Goal: Book appointment/travel/reservation

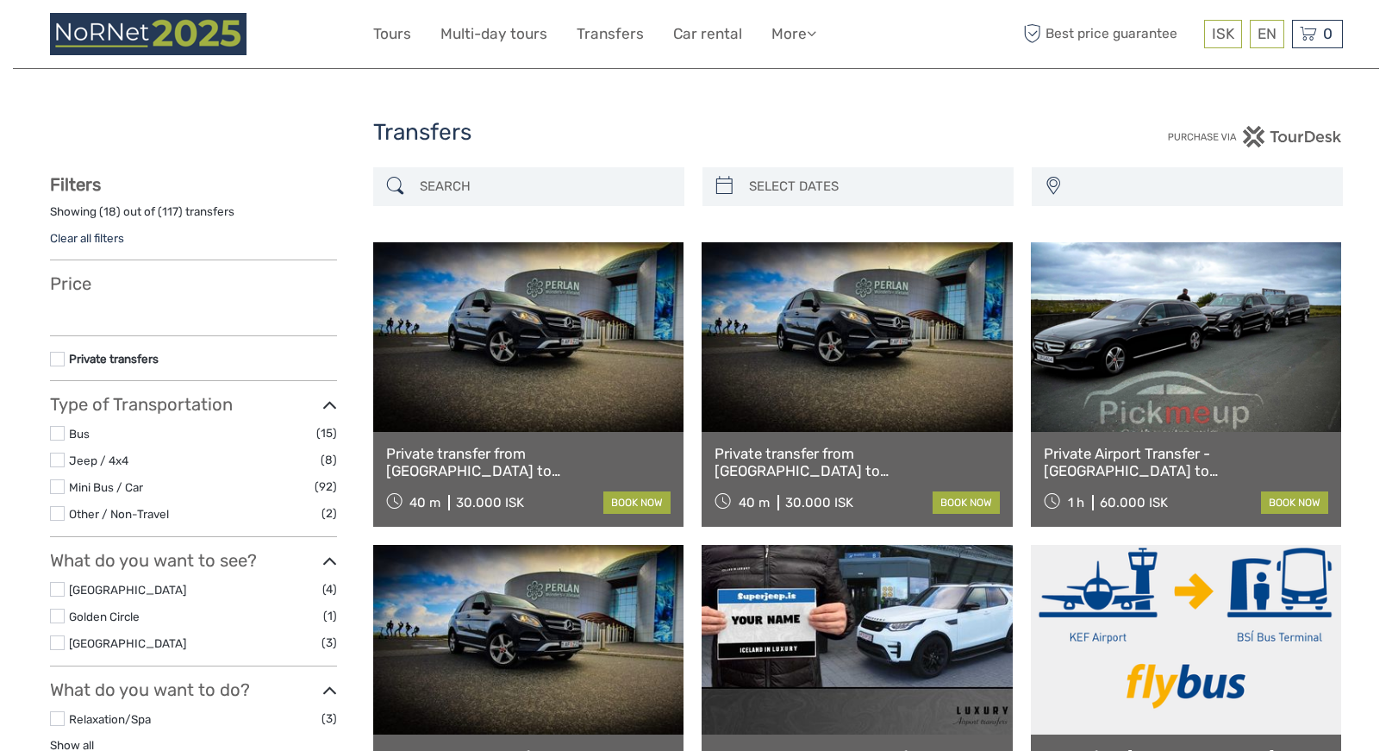
select select
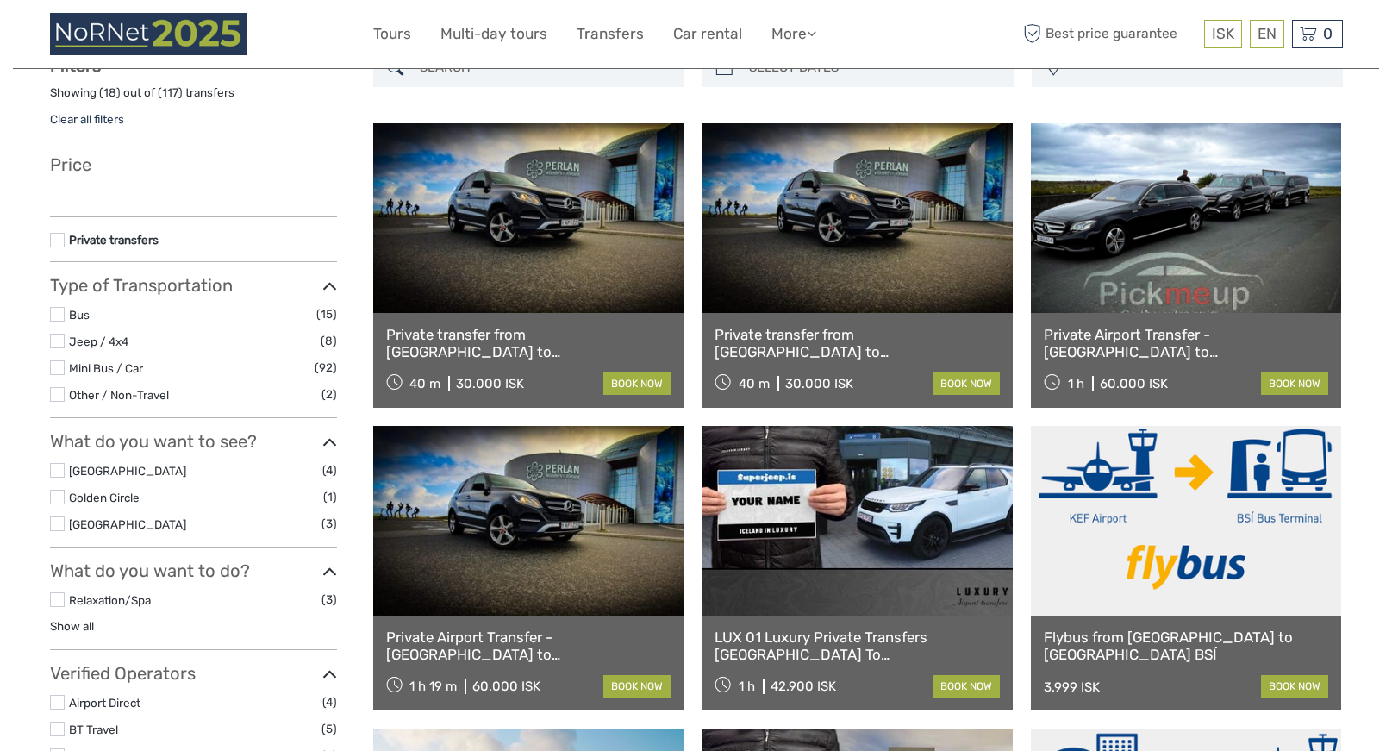
scroll to position [125, 0]
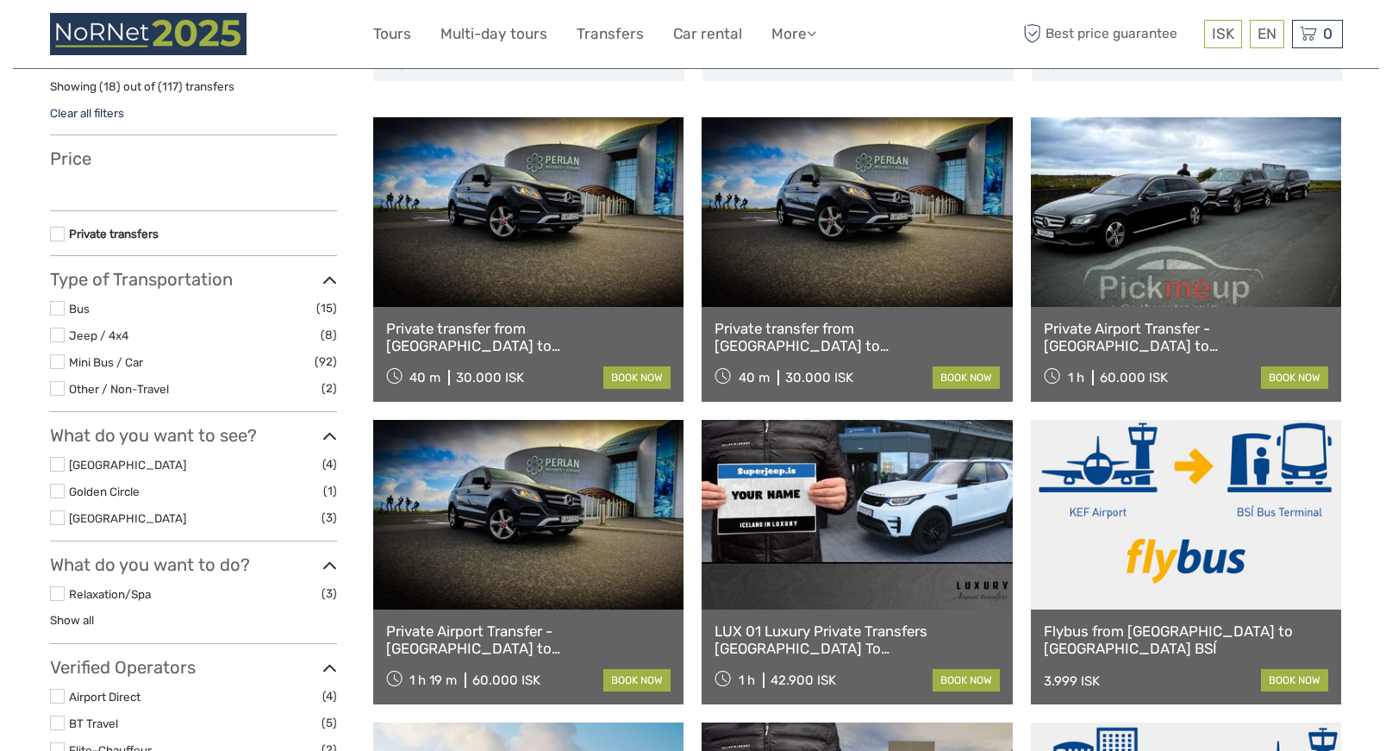
select select
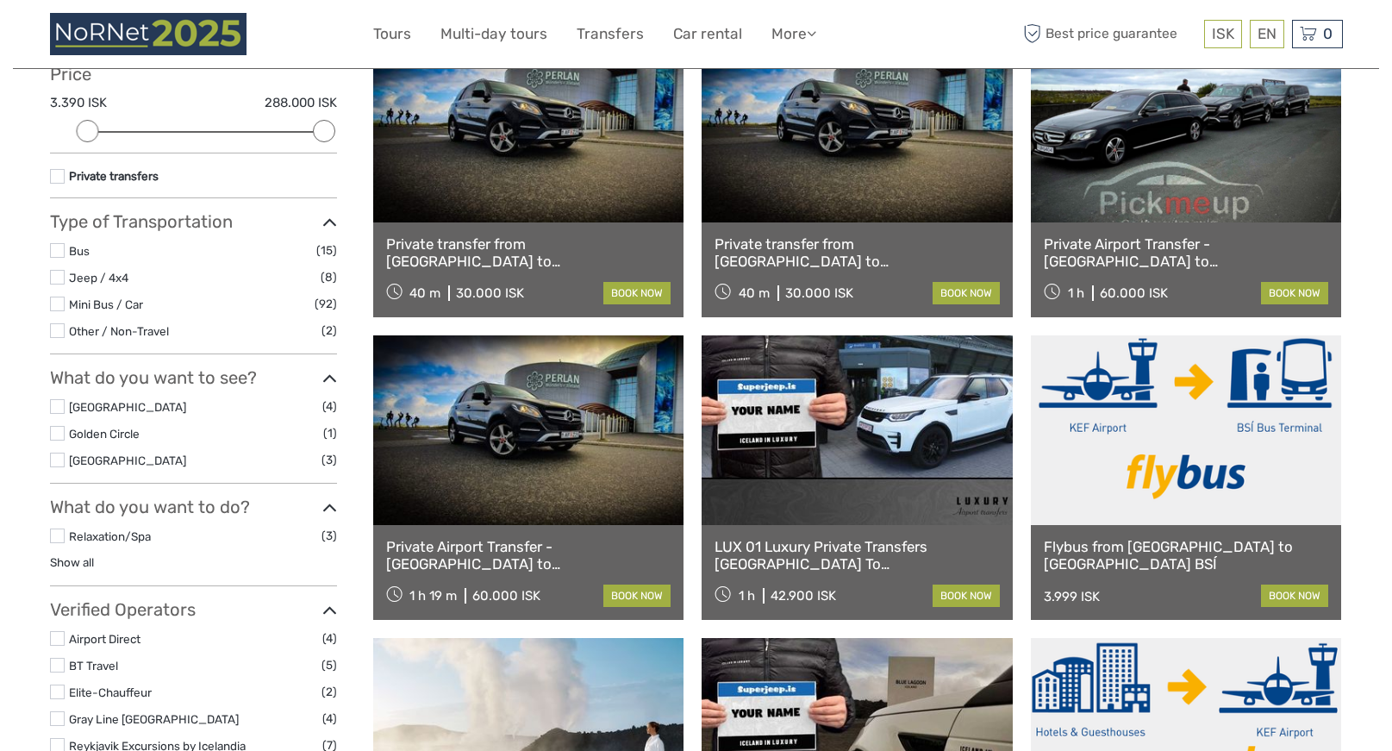
scroll to position [215, 0]
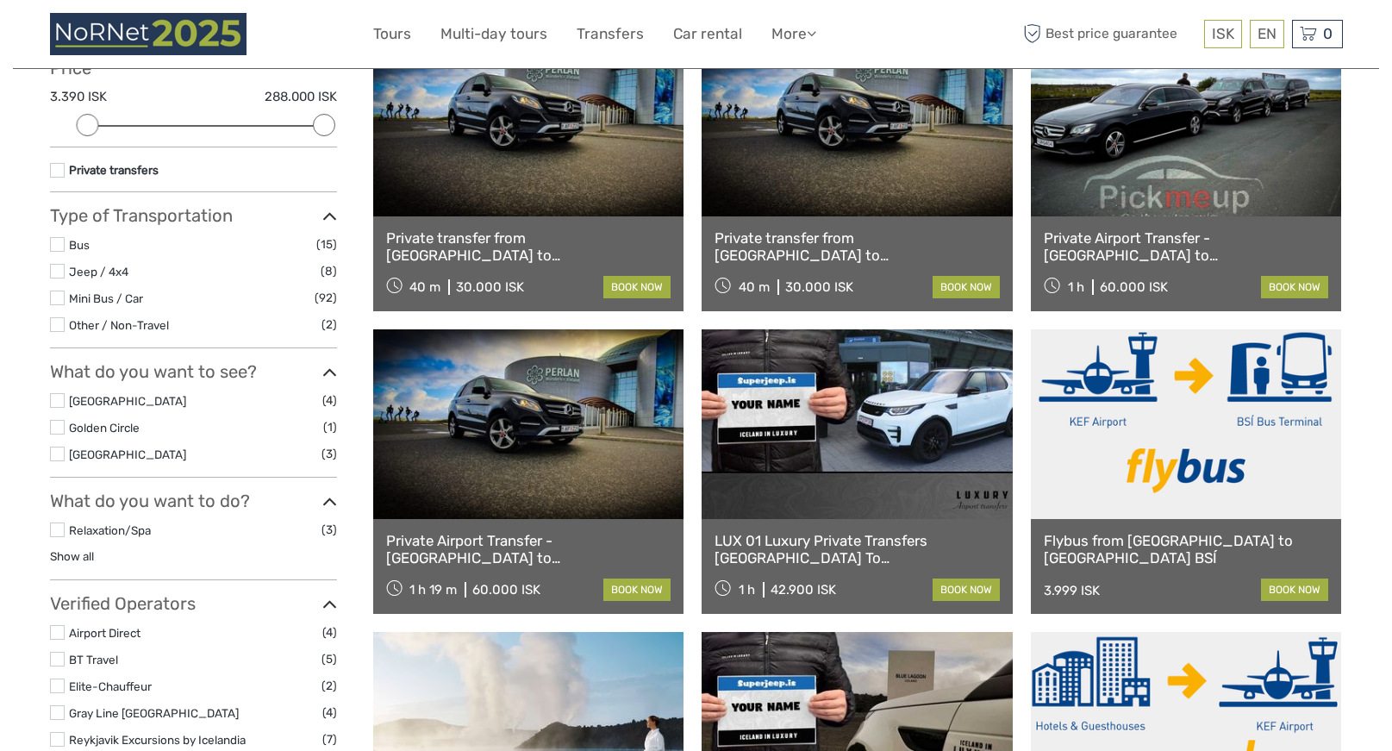
click at [443, 542] on link "Private Airport Transfer - [GEOGRAPHIC_DATA] to [GEOGRAPHIC_DATA]" at bounding box center [528, 549] width 285 height 35
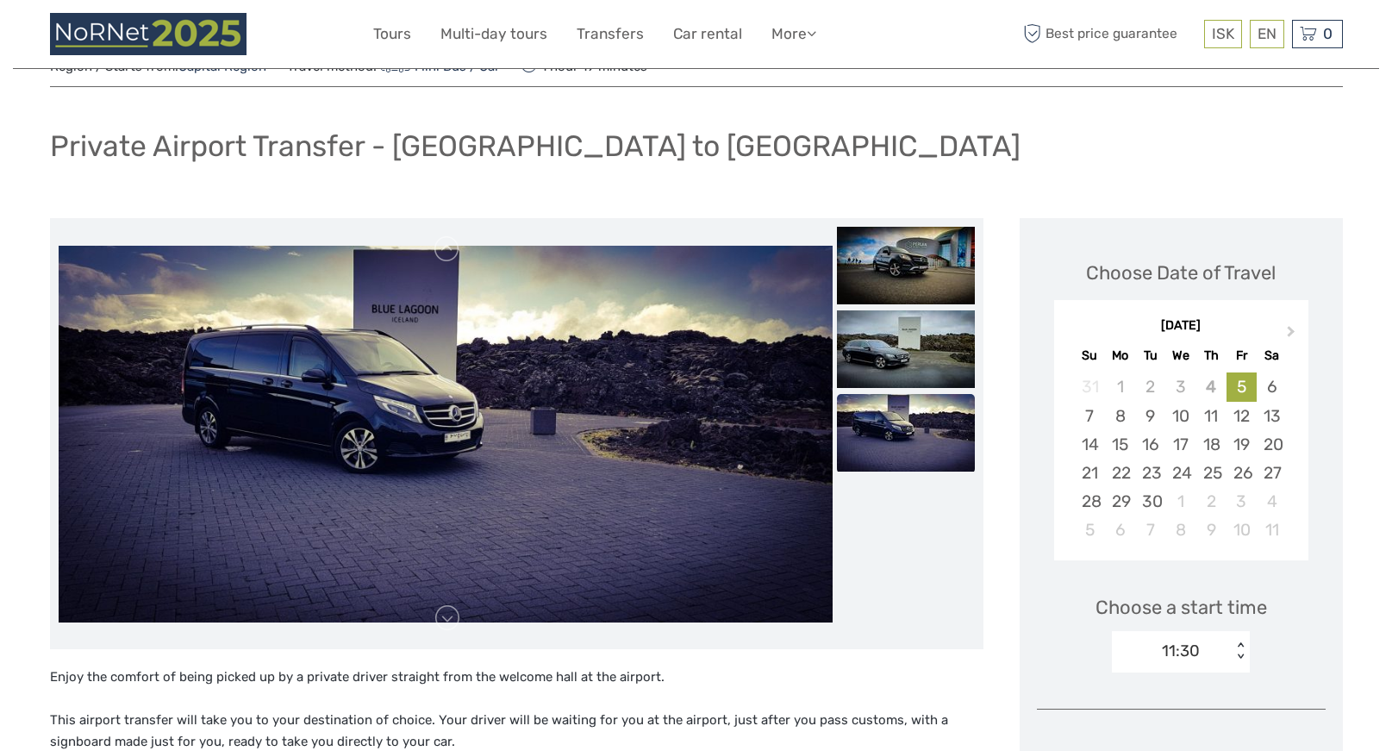
scroll to position [79, 0]
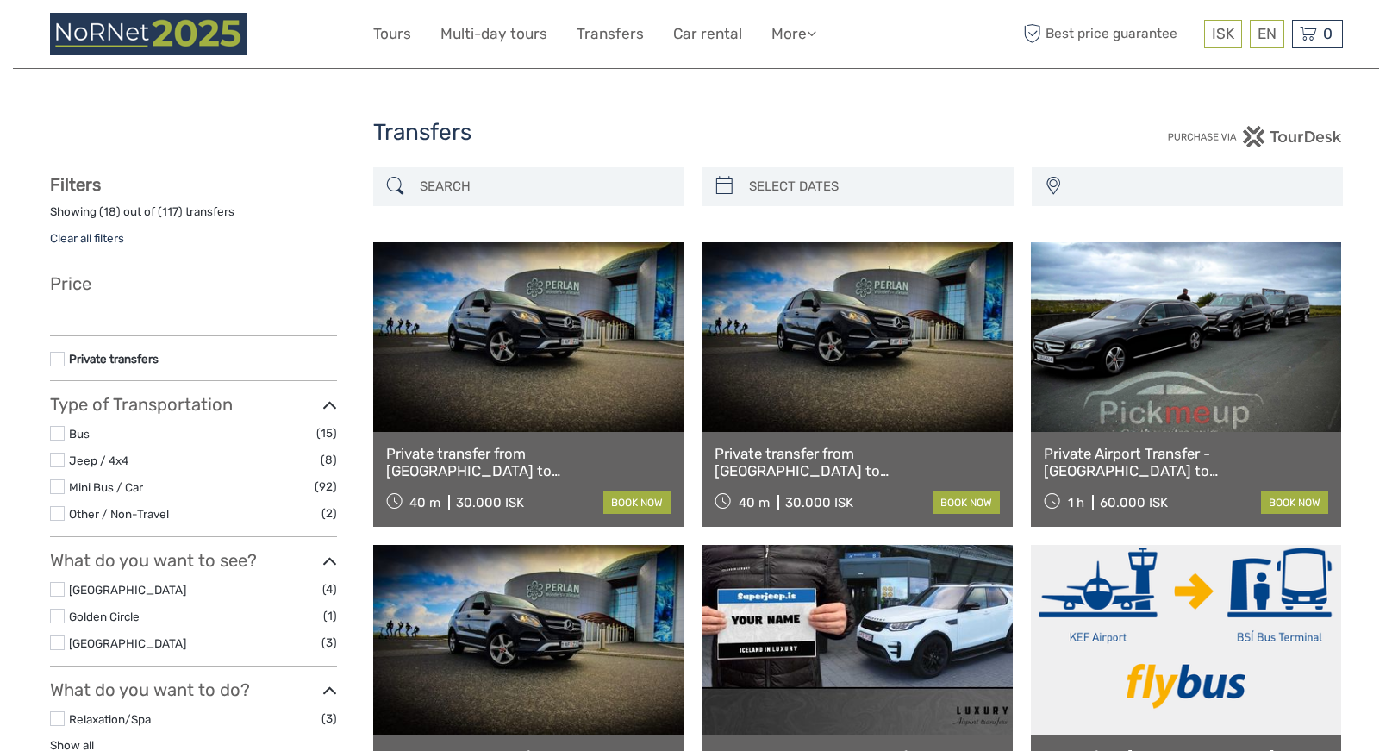
select select
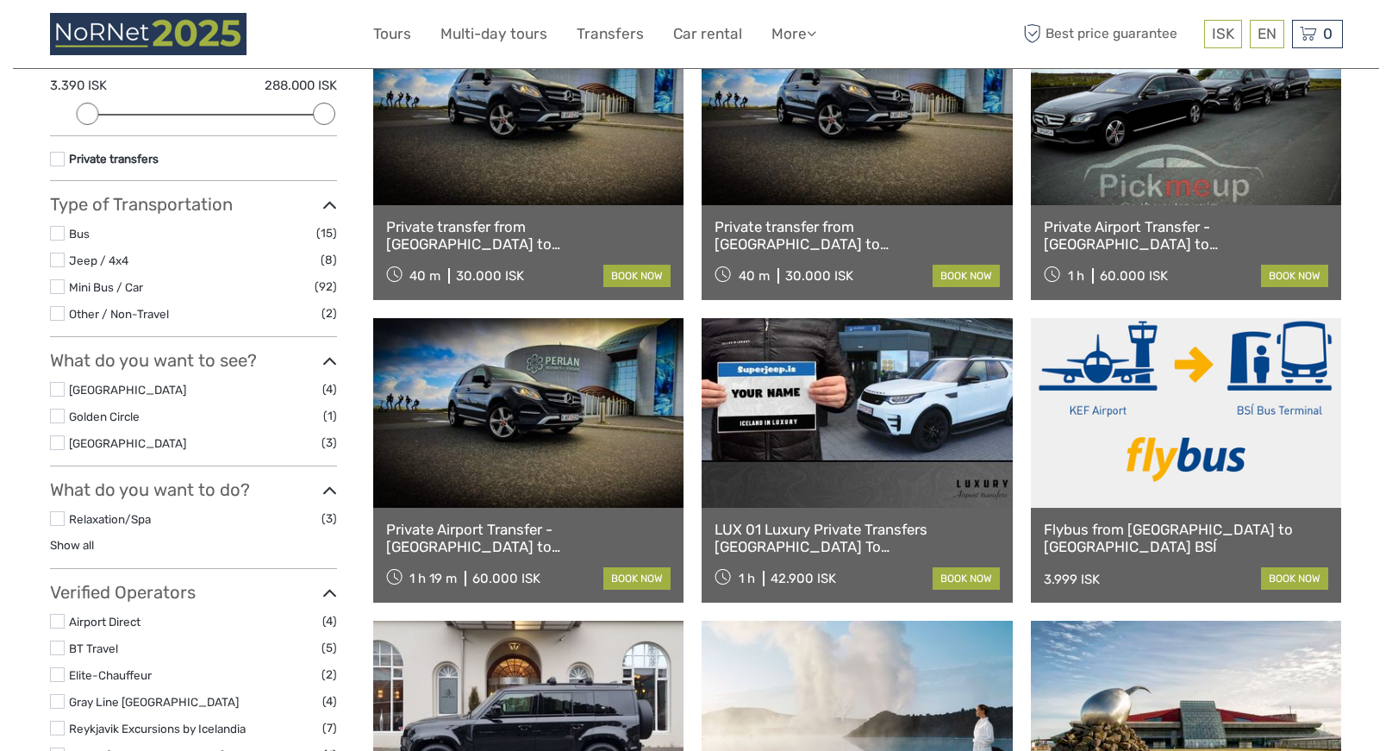
scroll to position [243, 0]
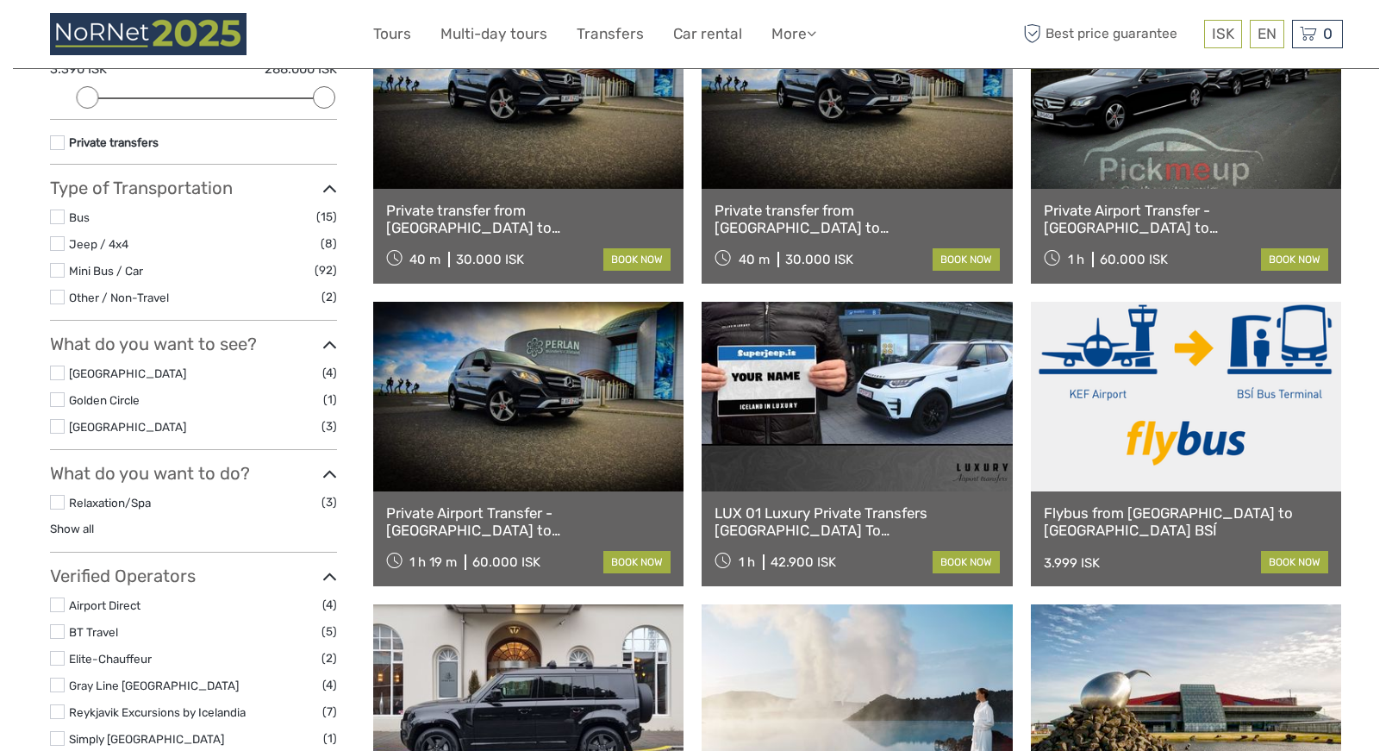
click at [1166, 221] on link "Private Airport Transfer - [GEOGRAPHIC_DATA] to [GEOGRAPHIC_DATA]" at bounding box center [1186, 219] width 285 height 35
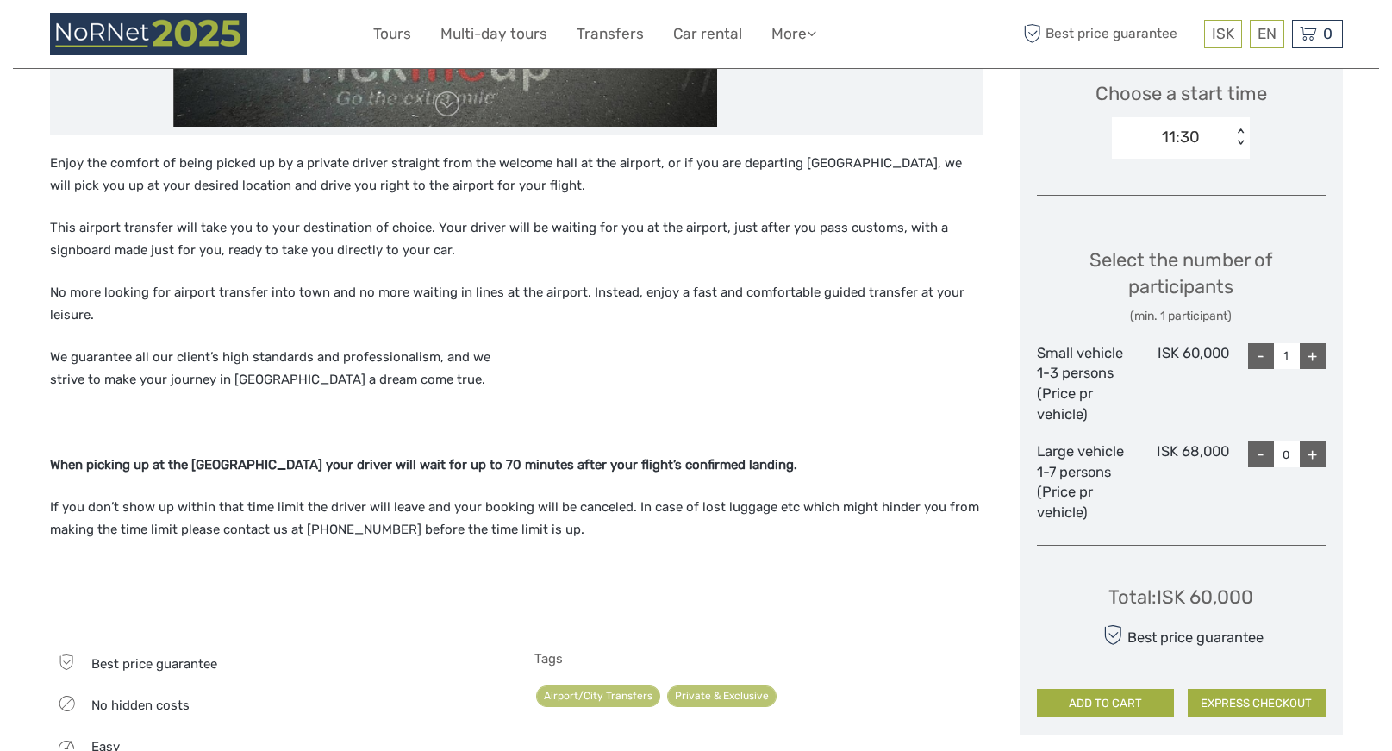
scroll to position [583, 0]
